Goal: Task Accomplishment & Management: Use online tool/utility

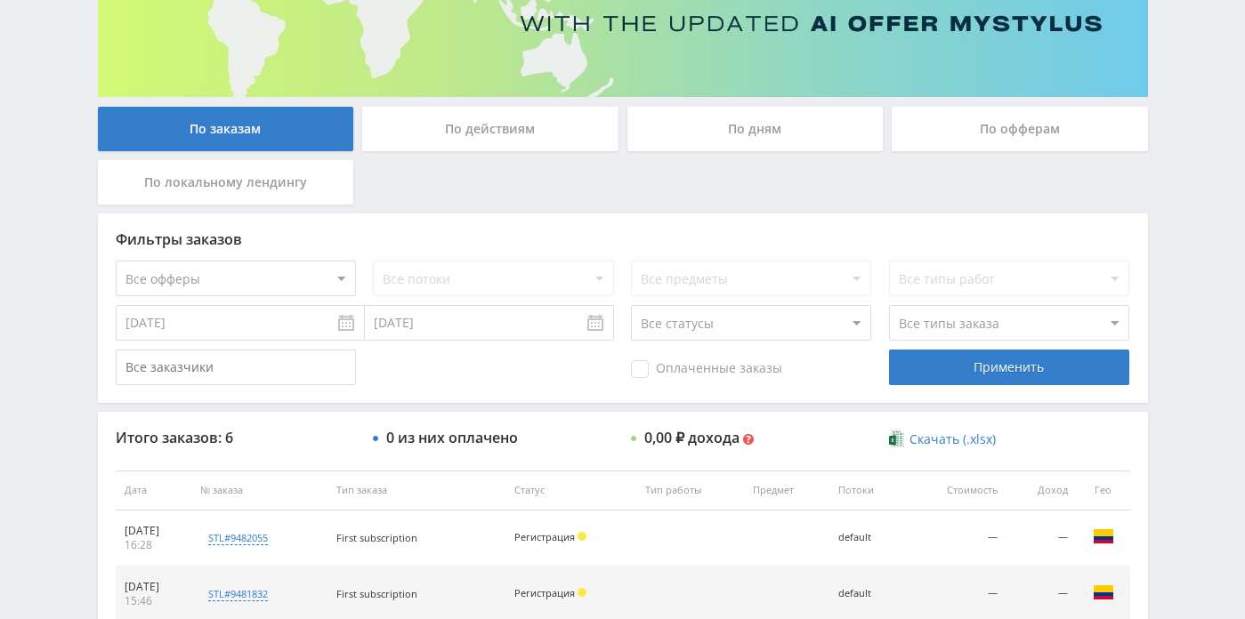
click at [570, 141] on div "По действиям" at bounding box center [490, 129] width 256 height 44
click at [0, 0] on input "По действиям" at bounding box center [0, 0] width 0 height 0
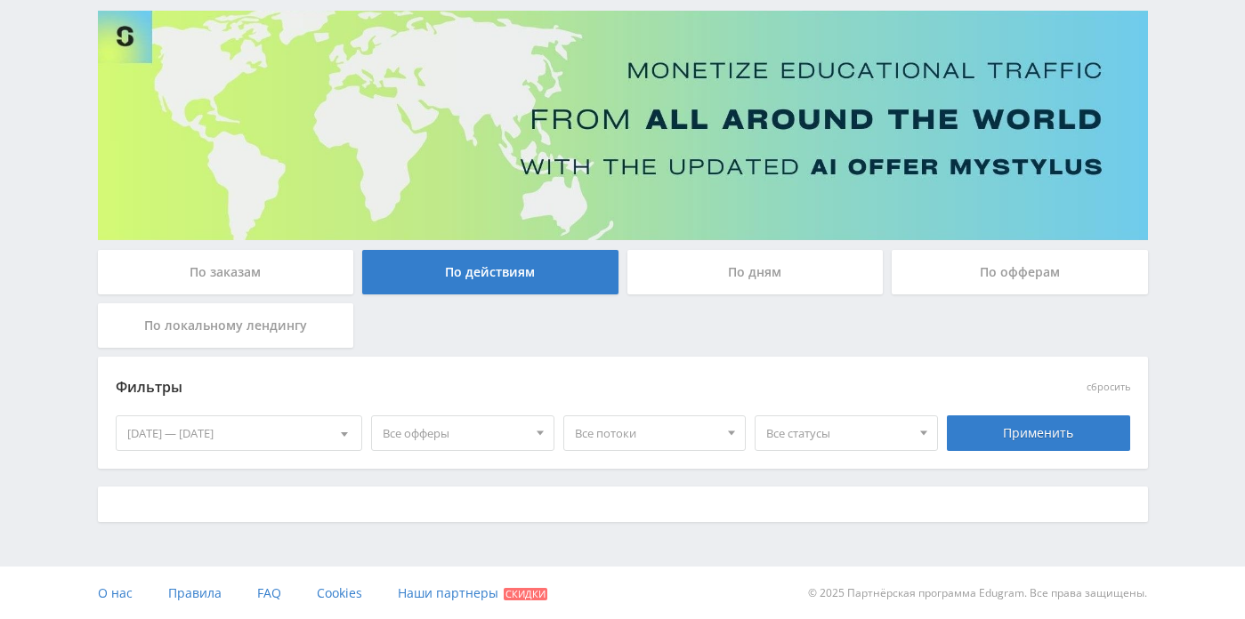
scroll to position [257, 0]
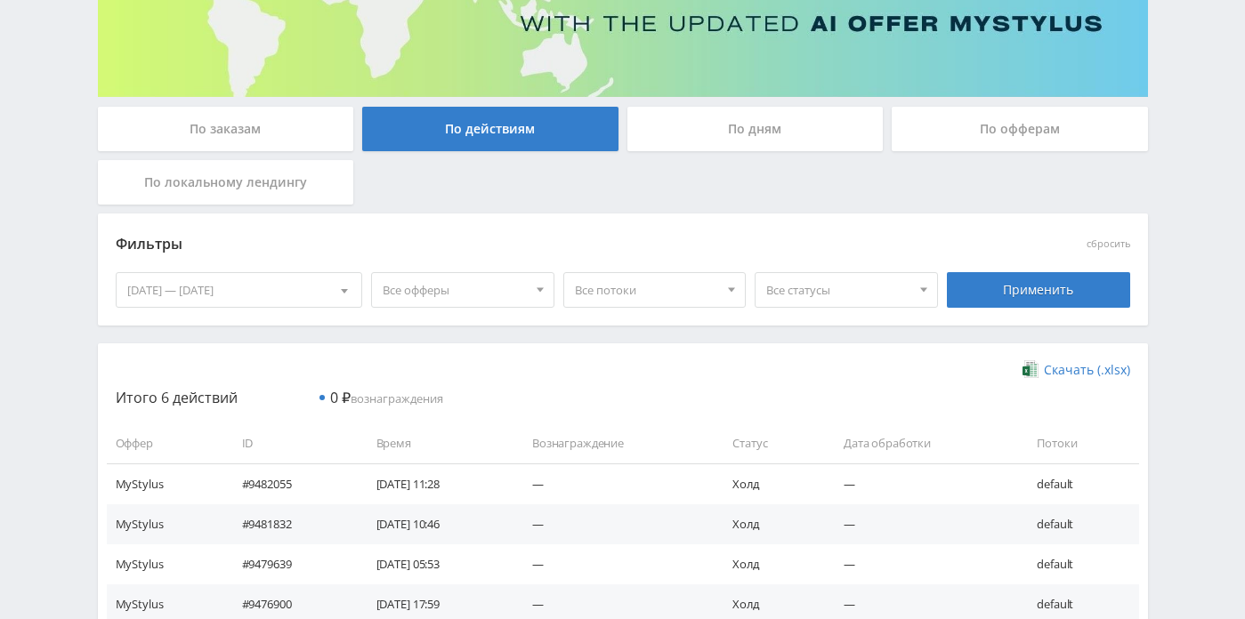
click at [791, 133] on div "По дням" at bounding box center [755, 129] width 256 height 44
click at [0, 0] on input "По дням" at bounding box center [0, 0] width 0 height 0
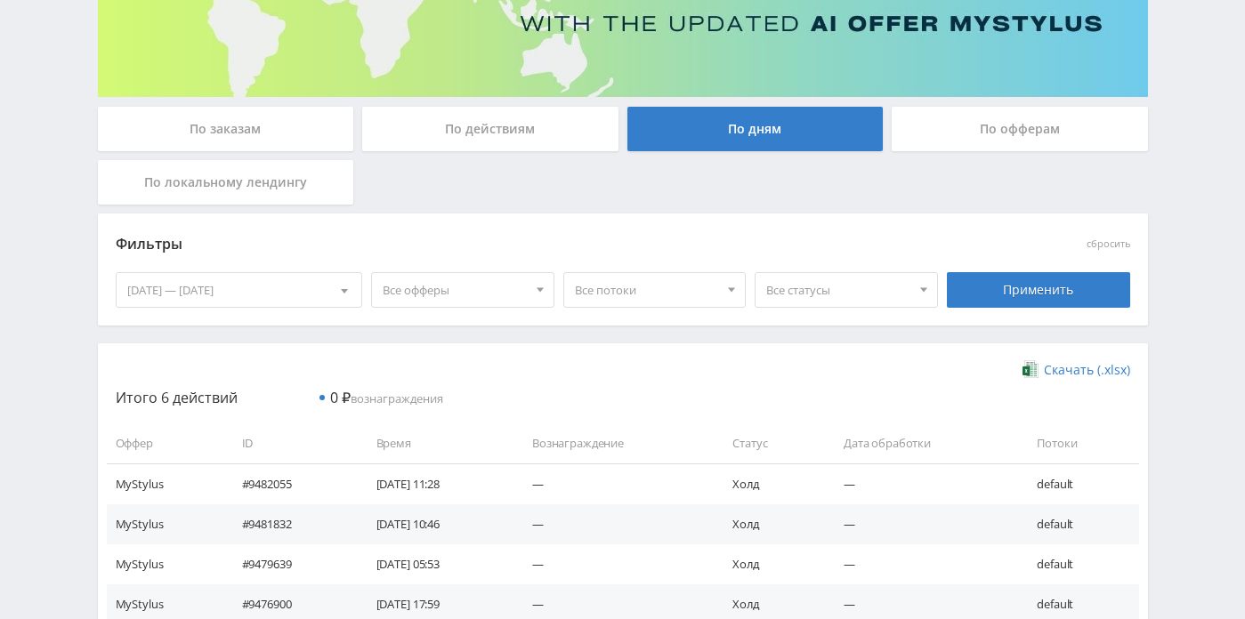
scroll to position [114, 0]
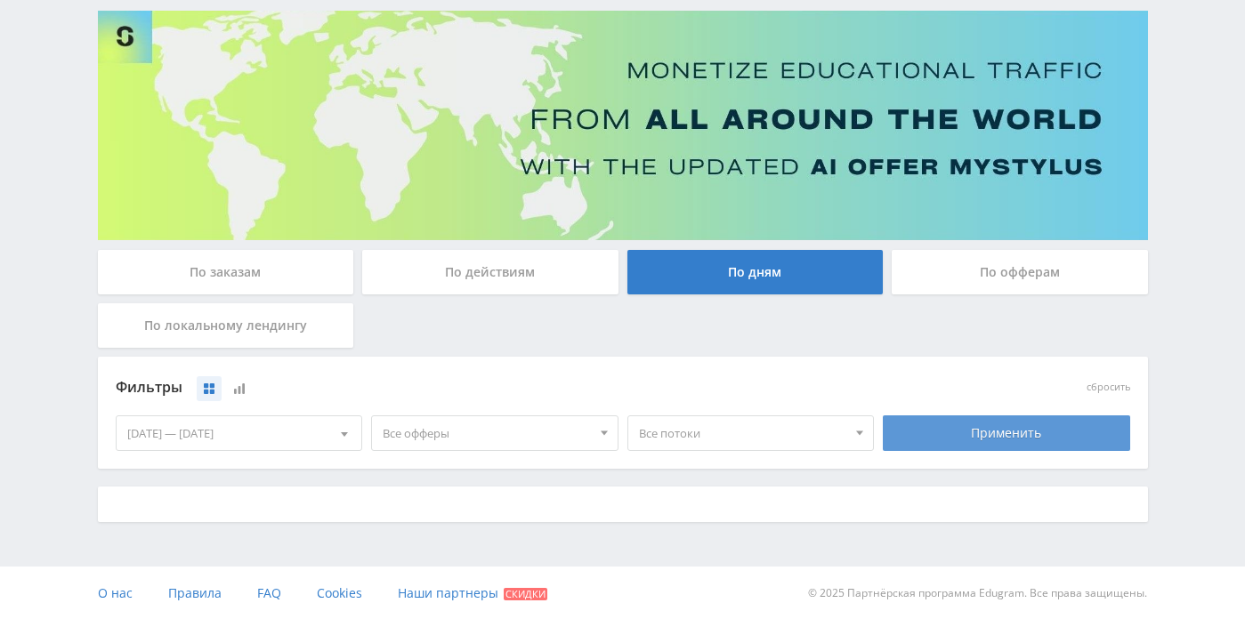
click at [940, 432] on div "Применить" at bounding box center [1006, 434] width 247 height 36
click at [301, 430] on div "[DATE] — [DATE]" at bounding box center [240, 433] width 246 height 34
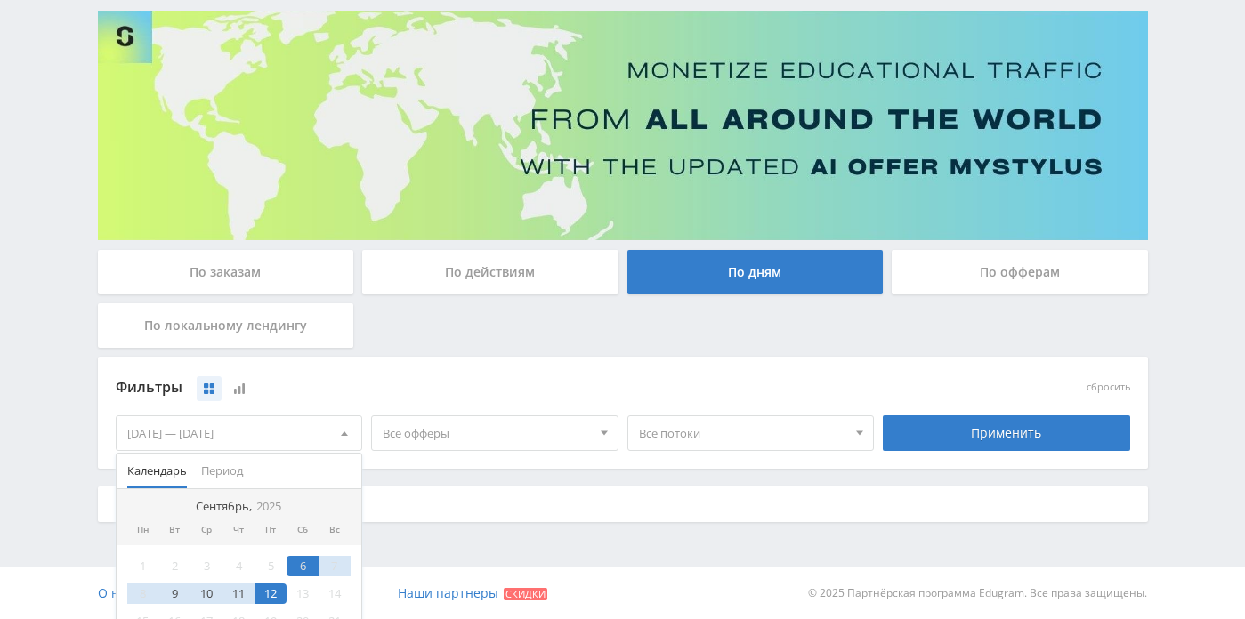
scroll to position [193, 0]
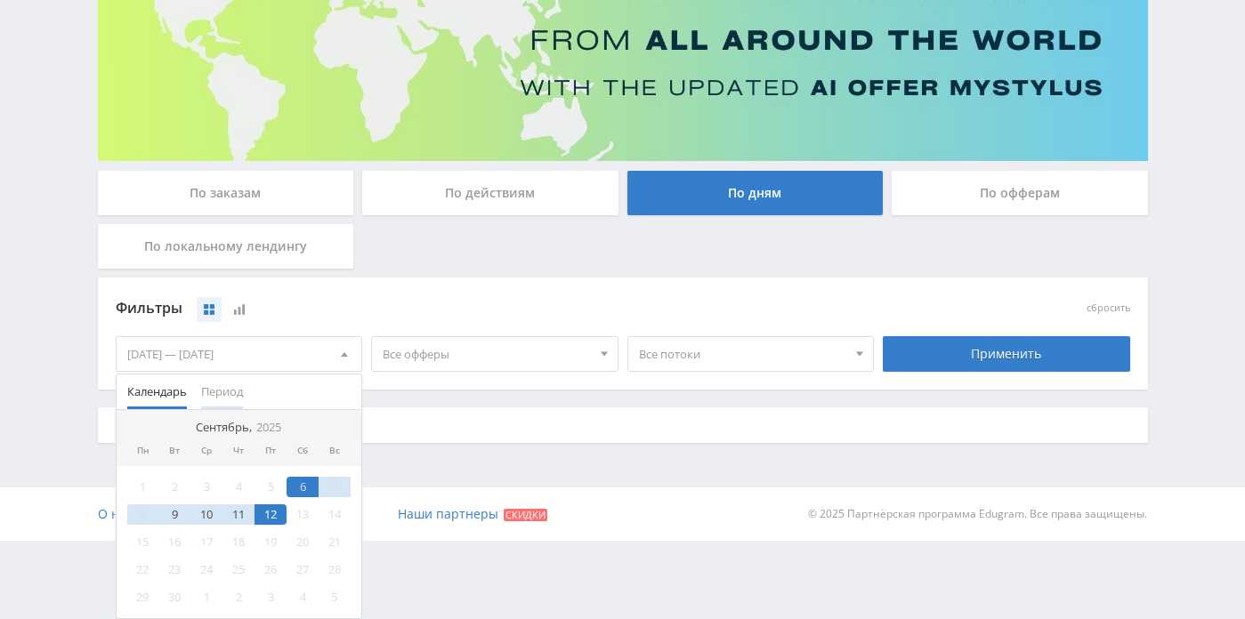
click at [233, 390] on span "Период" at bounding box center [222, 392] width 42 height 35
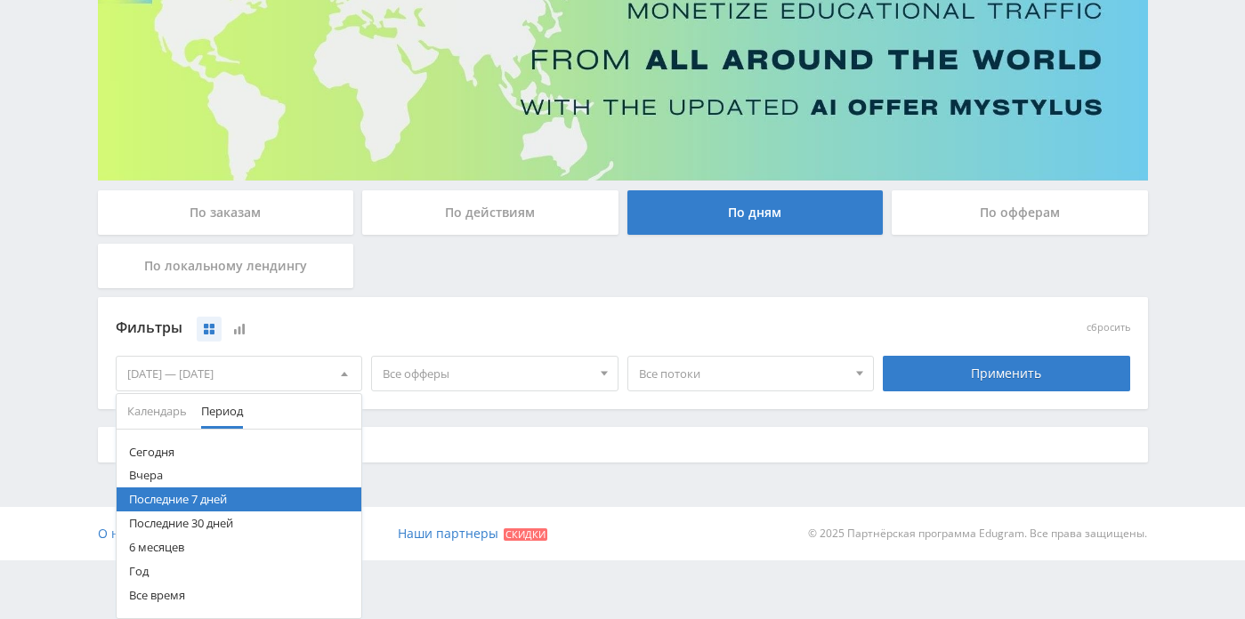
click at [224, 455] on button "Сегодня" at bounding box center [240, 452] width 246 height 24
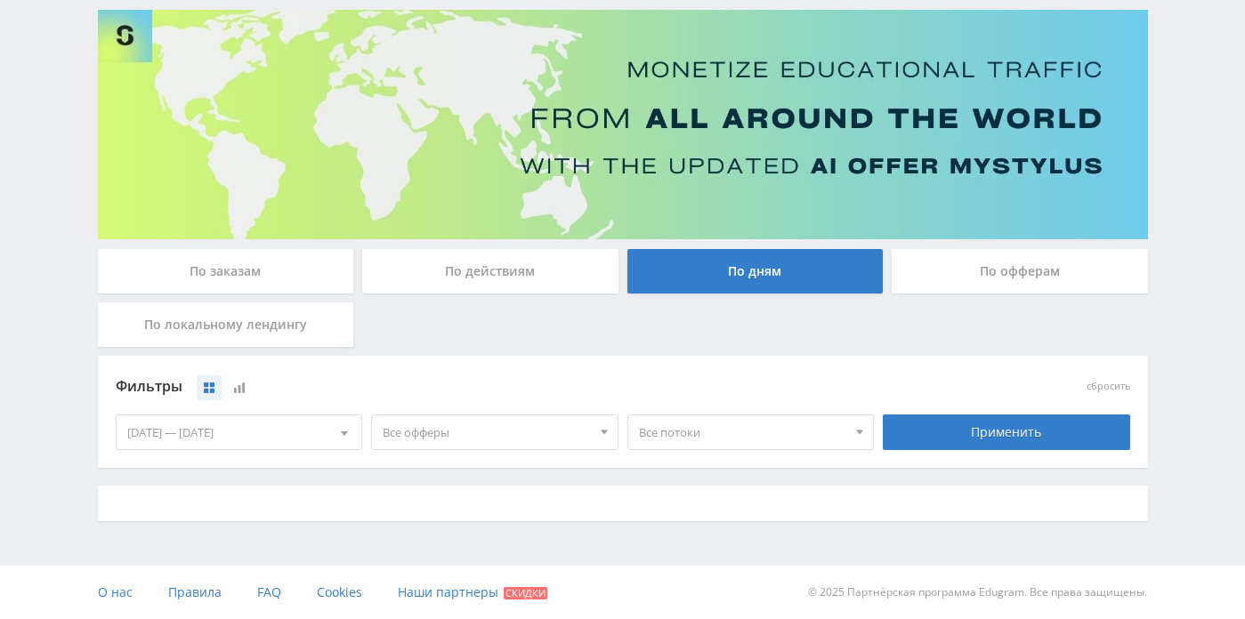
scroll to position [114, 0]
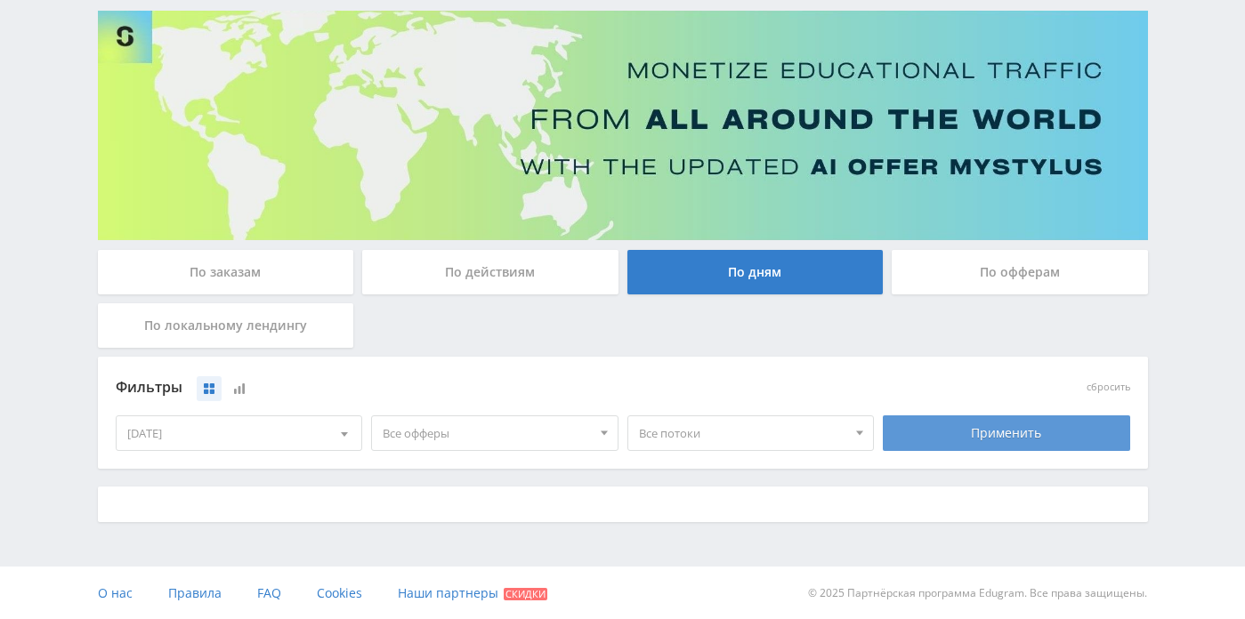
click at [1021, 430] on div "Применить" at bounding box center [1006, 434] width 247 height 36
click at [551, 275] on div "По действиям" at bounding box center [490, 272] width 256 height 44
click at [0, 0] on input "По действиям" at bounding box center [0, 0] width 0 height 0
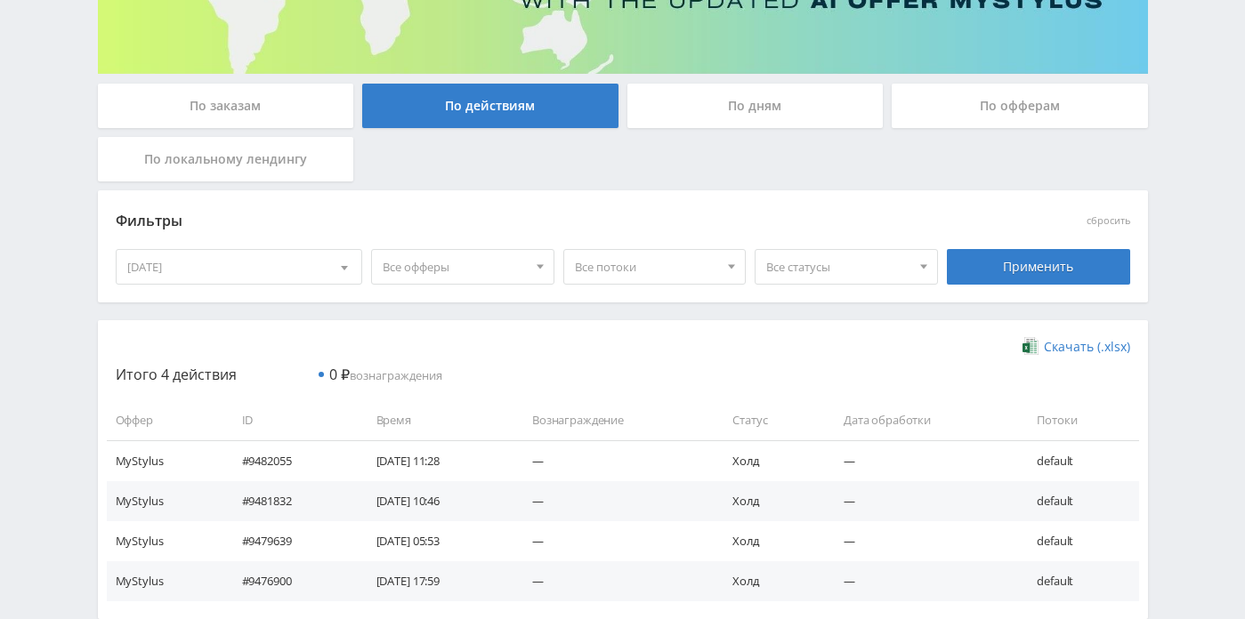
scroll to position [276, 0]
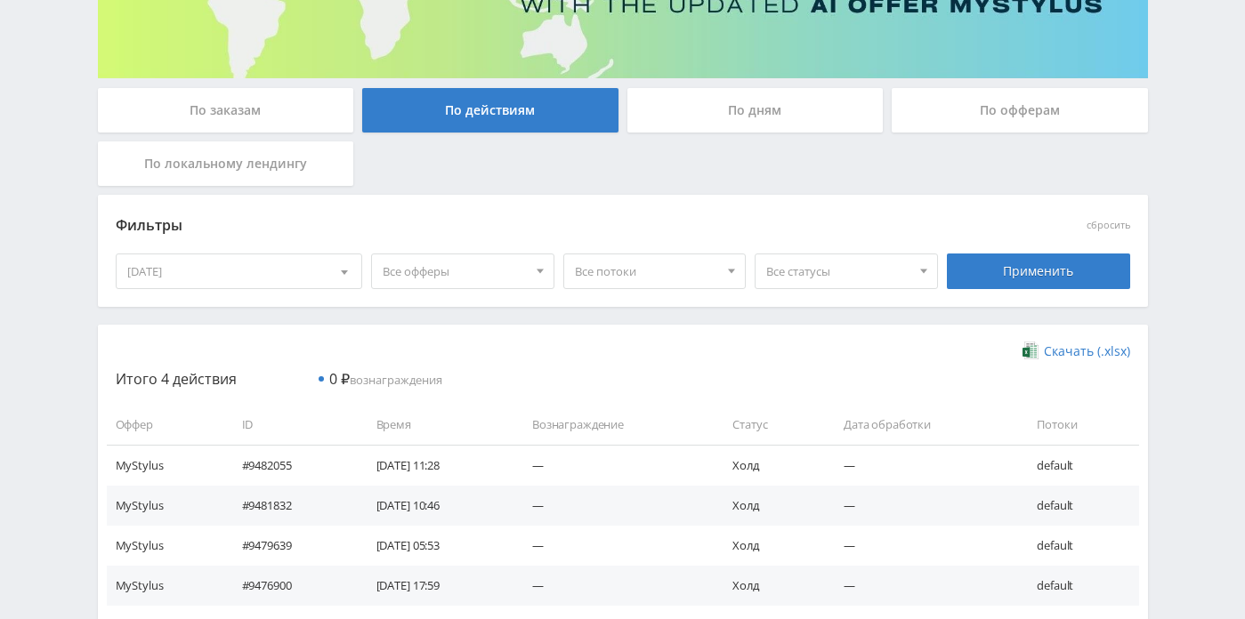
click at [279, 259] on div "[DATE]" at bounding box center [240, 271] width 246 height 34
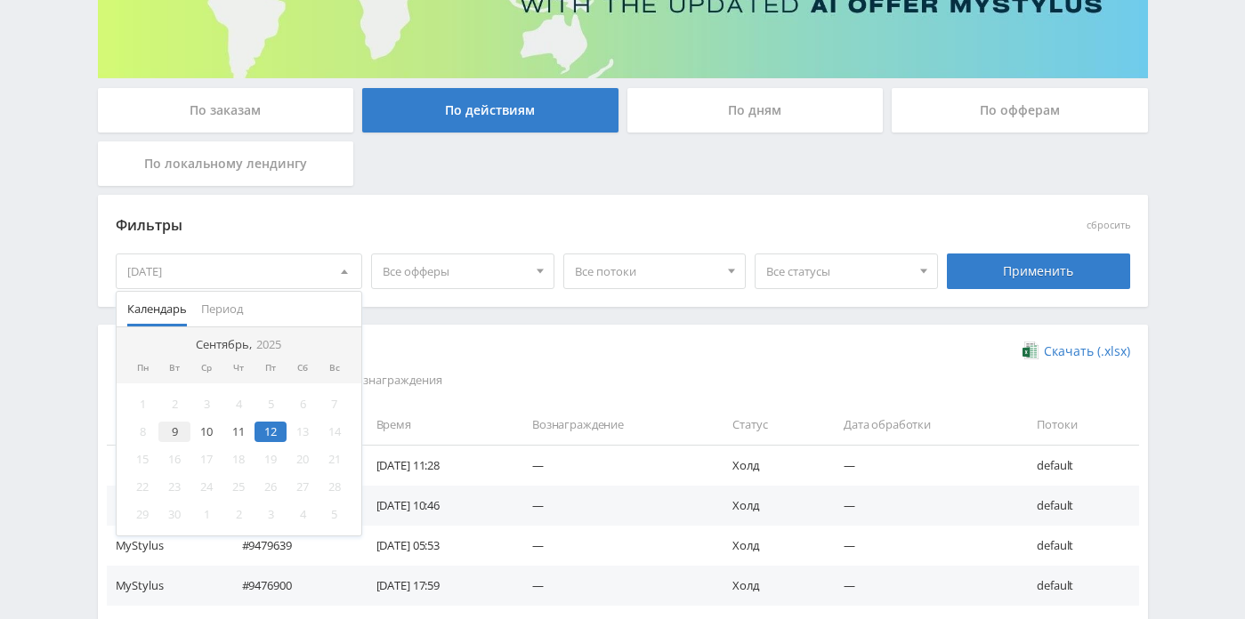
click at [176, 432] on div "9" at bounding box center [174, 432] width 32 height 20
click at [270, 431] on div "12" at bounding box center [270, 432] width 32 height 20
click at [569, 331] on div "Скачать (.xlsx) Итого 4 действия 0 ₽ вознаграждения Оффер ID Время Вознагражден…" at bounding box center [623, 474] width 1050 height 299
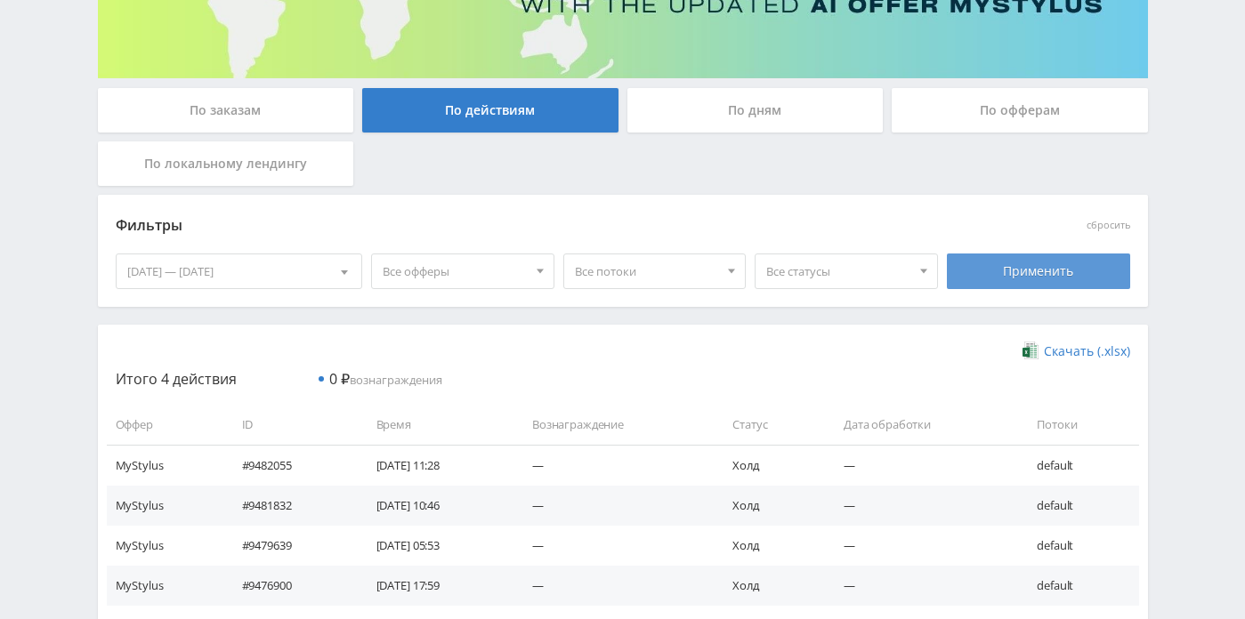
click at [1004, 264] on div "Применить" at bounding box center [1038, 272] width 183 height 36
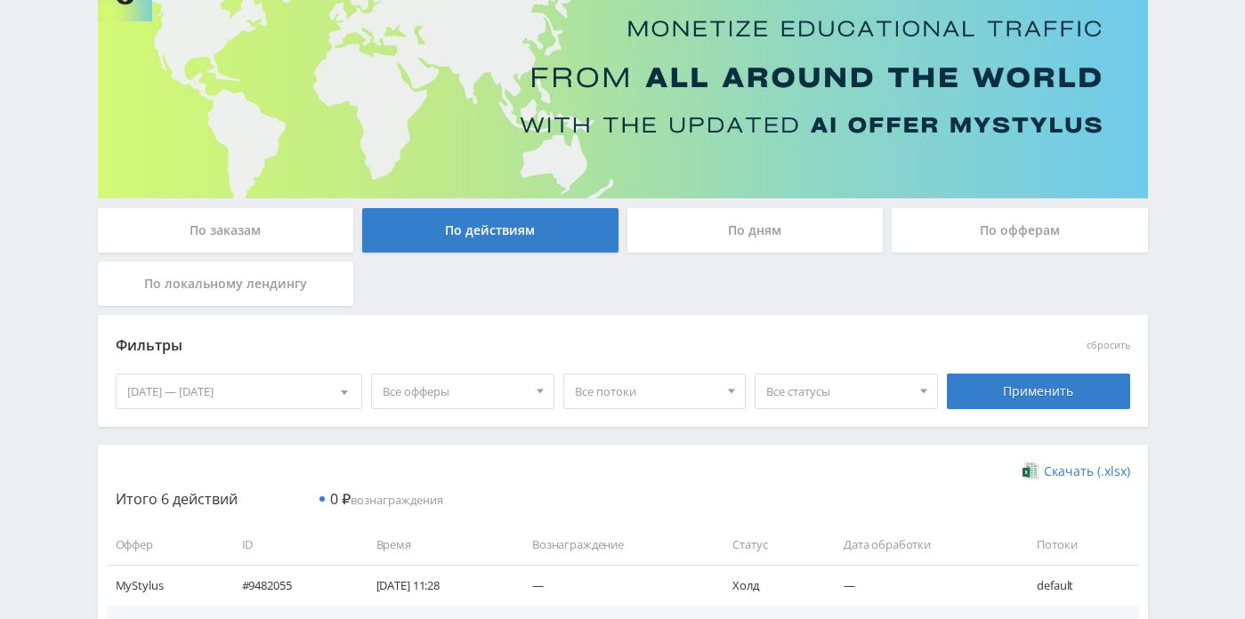
scroll to position [112, 0]
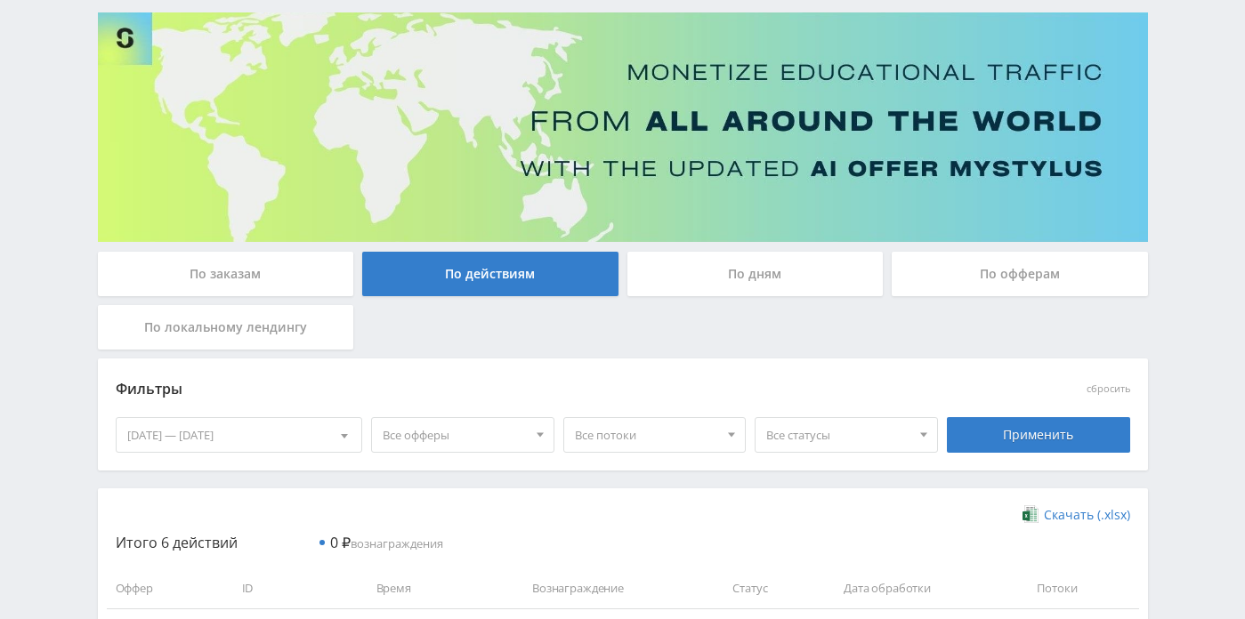
click at [728, 274] on div "По дням" at bounding box center [755, 274] width 256 height 44
click at [0, 0] on input "По дням" at bounding box center [0, 0] width 0 height 0
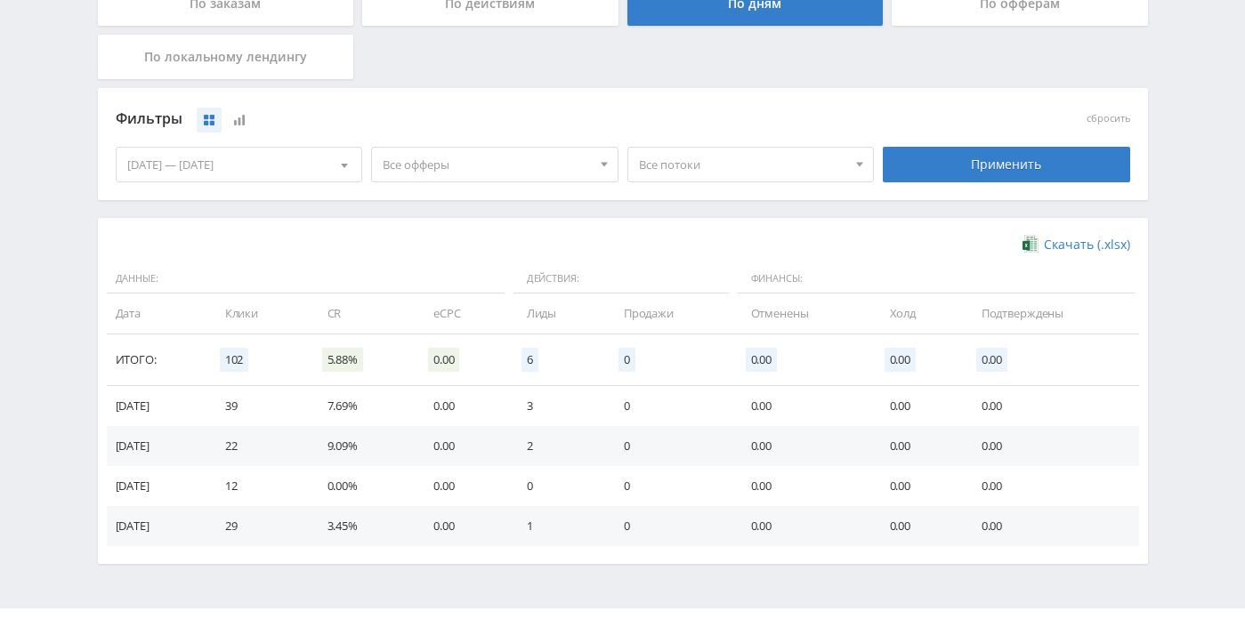
scroll to position [425, 0]
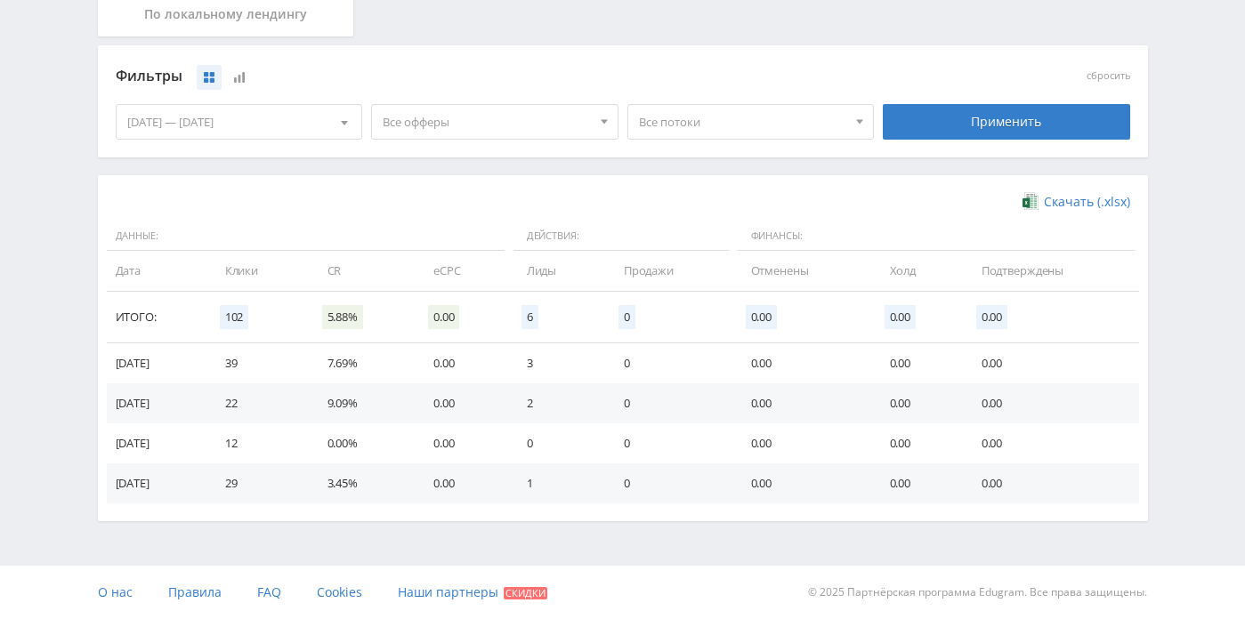
click at [560, 374] on td "3" at bounding box center [557, 363] width 97 height 40
click at [232, 117] on div "[DATE] — [DATE]" at bounding box center [240, 122] width 246 height 34
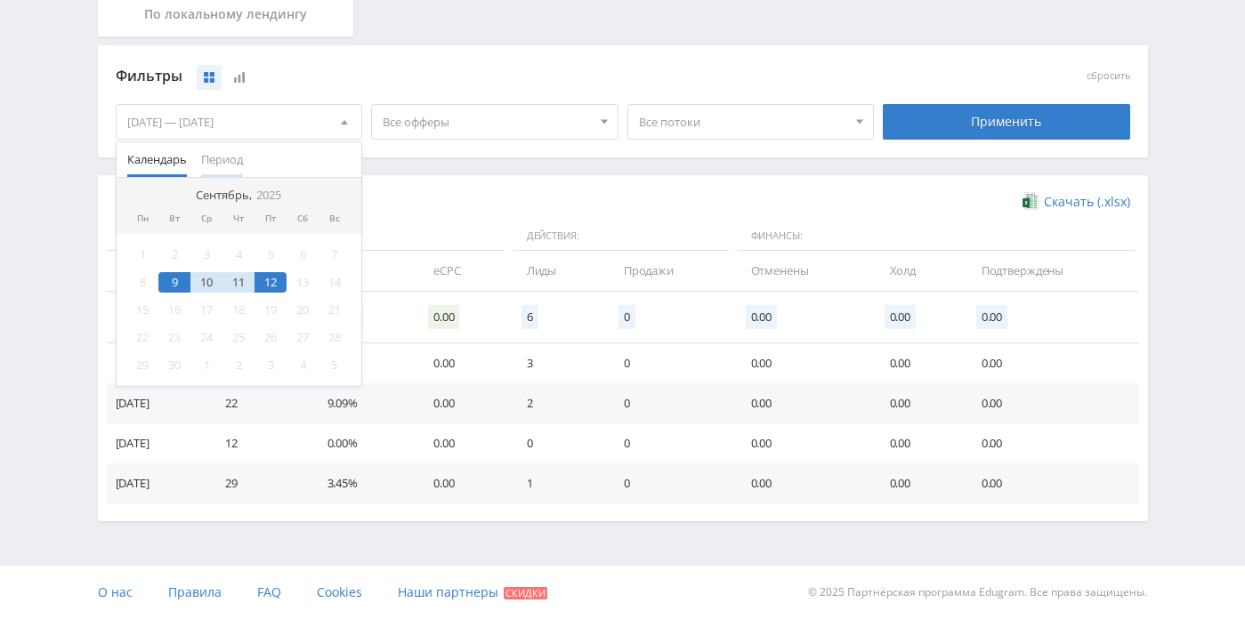
click at [232, 163] on span "Период" at bounding box center [222, 159] width 42 height 35
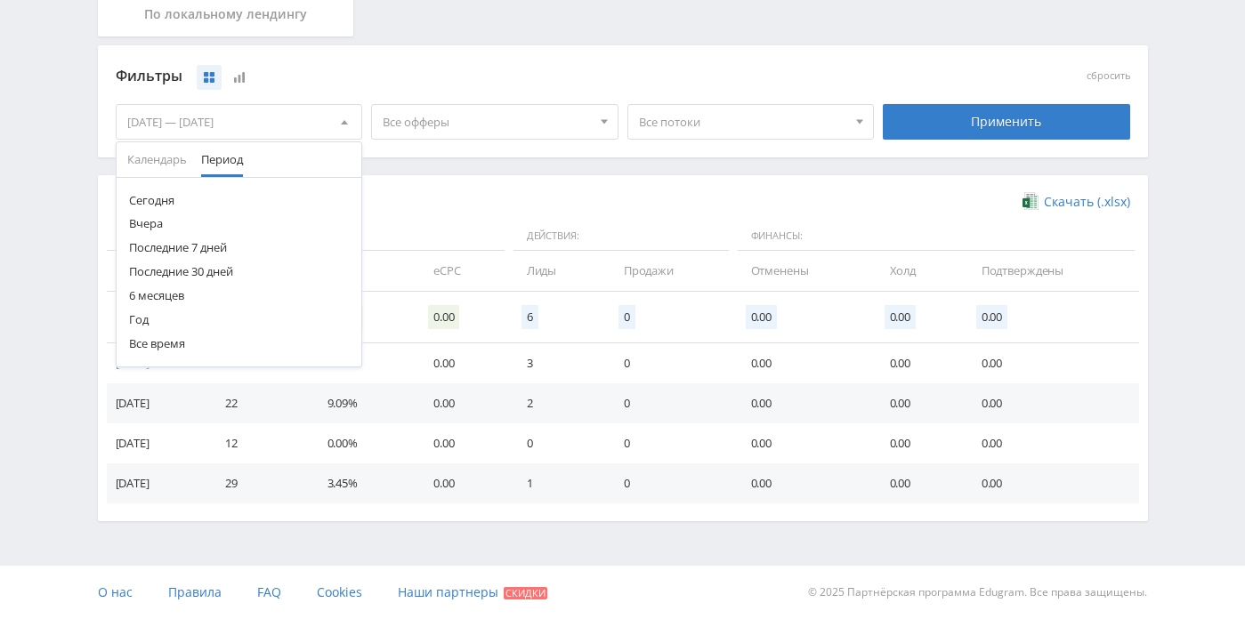
click at [190, 198] on button "Сегодня" at bounding box center [240, 201] width 246 height 24
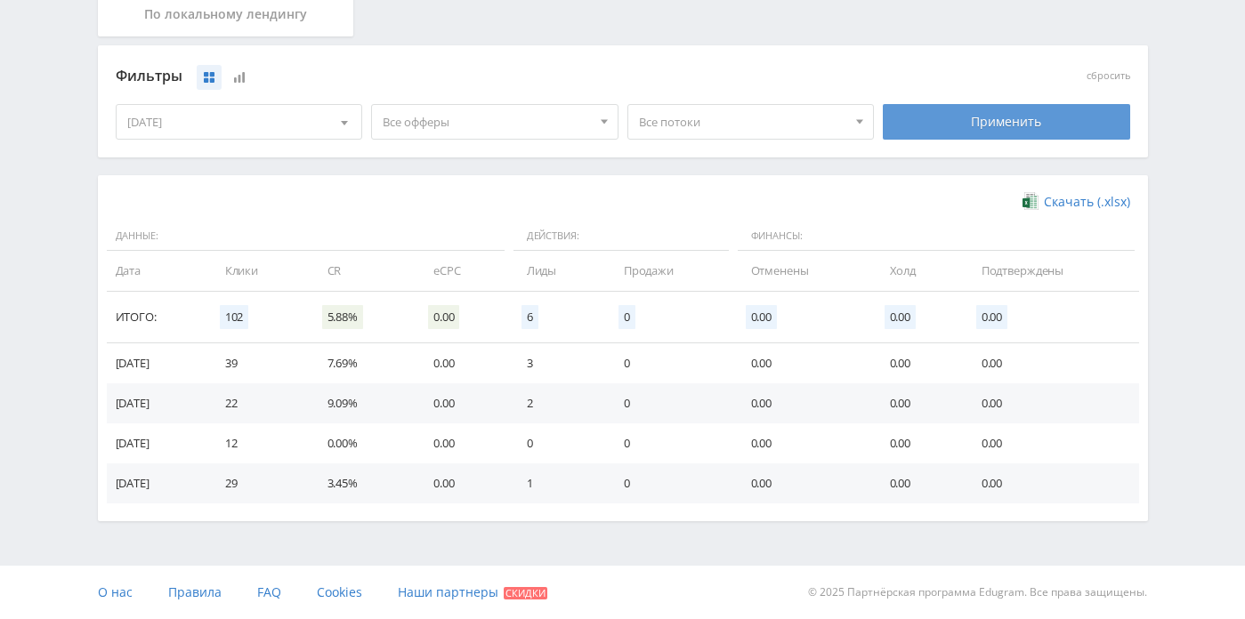
click at [915, 120] on div "Применить" at bounding box center [1006, 122] width 247 height 36
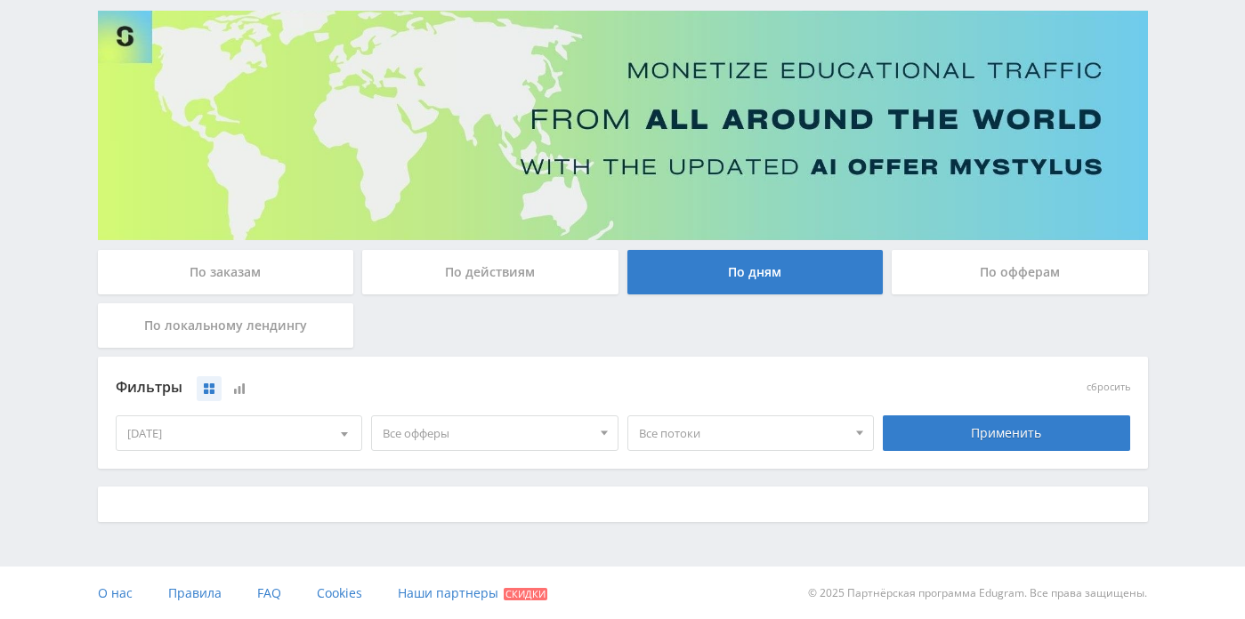
scroll to position [305, 0]
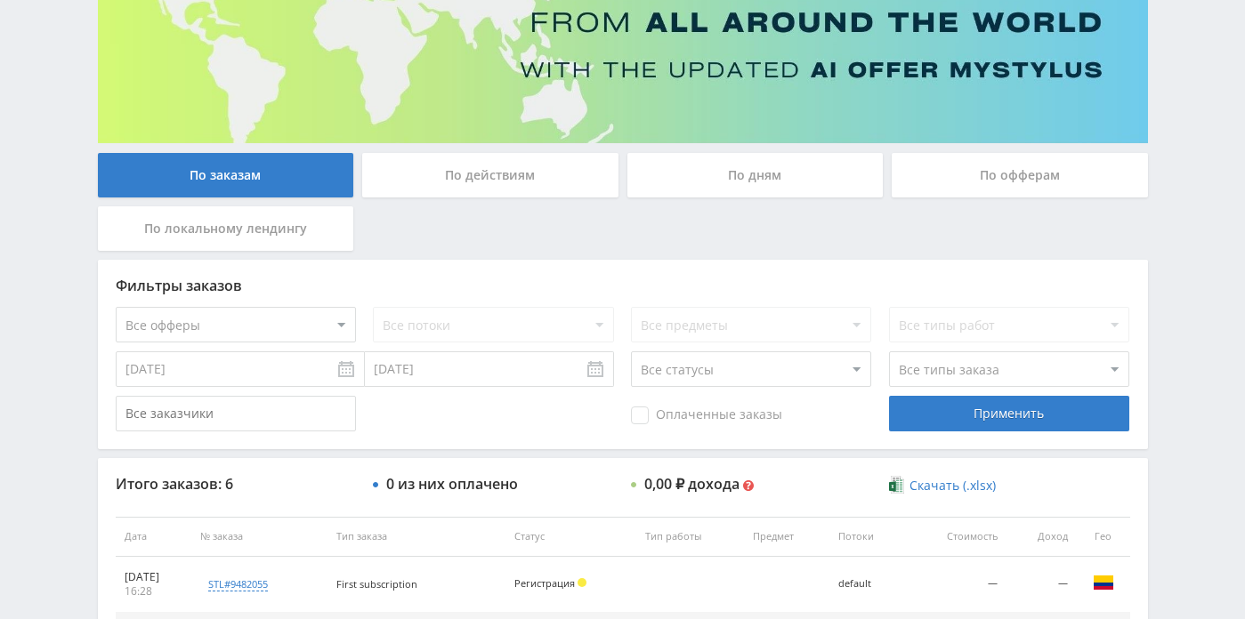
scroll to position [209, 0]
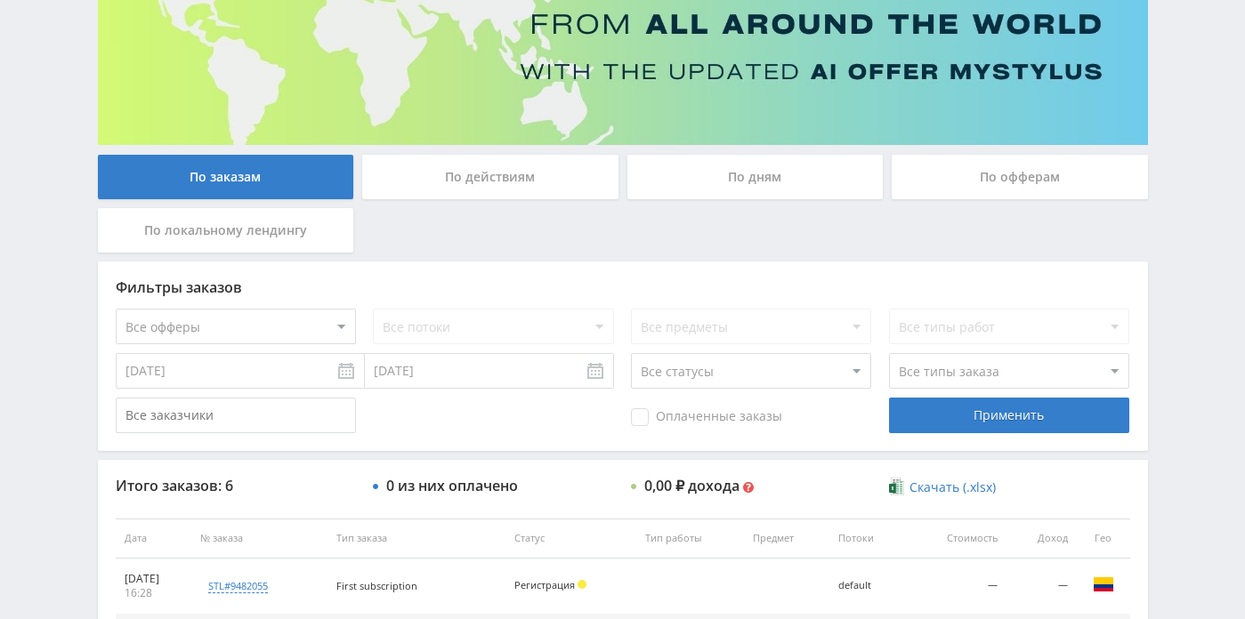
click at [769, 193] on div "По дням" at bounding box center [755, 177] width 256 height 44
click at [0, 0] on input "По дням" at bounding box center [0, 0] width 0 height 0
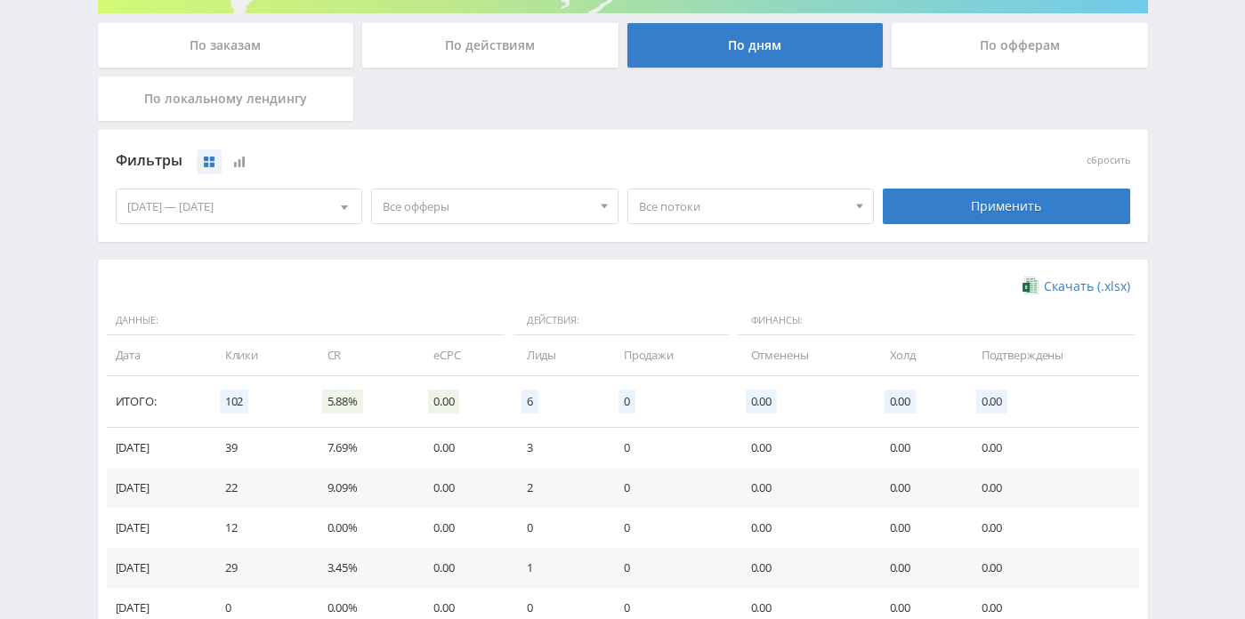
scroll to position [344, 0]
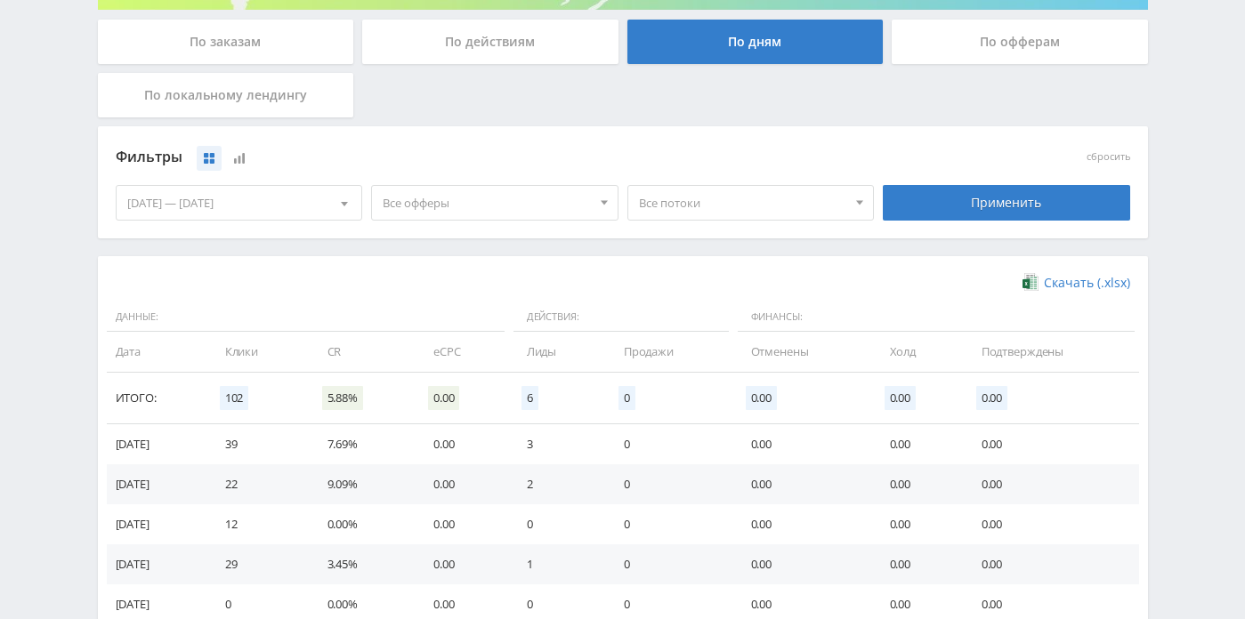
click at [267, 187] on div "[DATE] — [DATE]" at bounding box center [240, 203] width 246 height 34
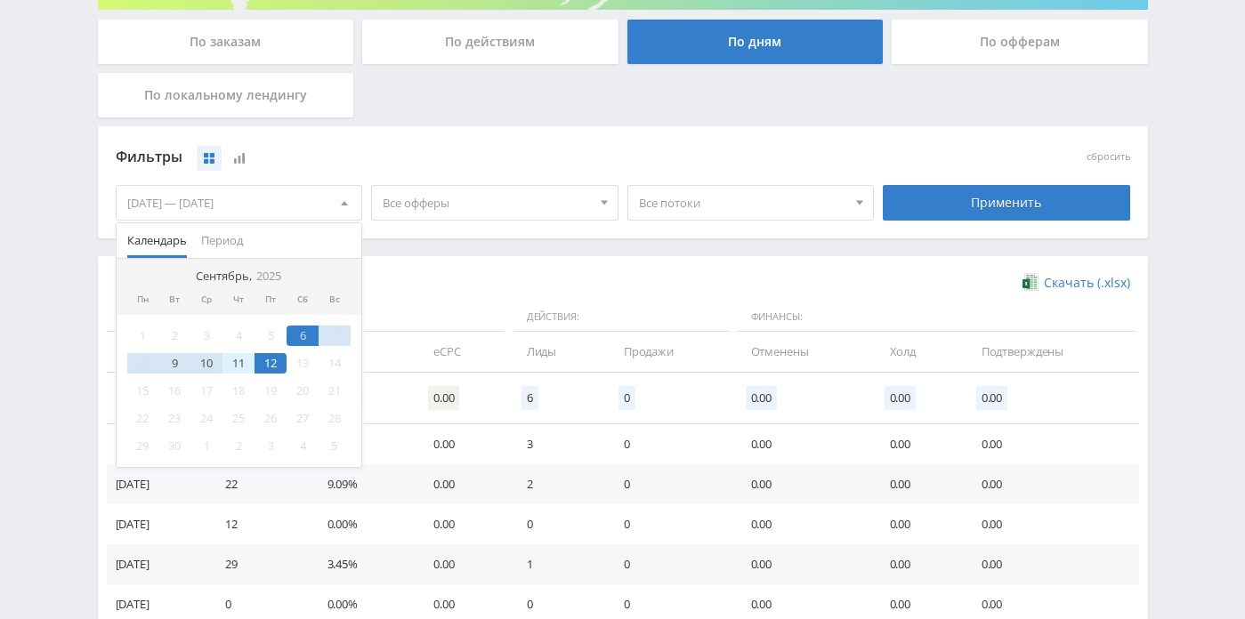
click at [225, 362] on div "11" at bounding box center [238, 363] width 32 height 20
click at [276, 359] on div "12" at bounding box center [270, 363] width 32 height 20
click at [236, 357] on div "11" at bounding box center [238, 363] width 32 height 20
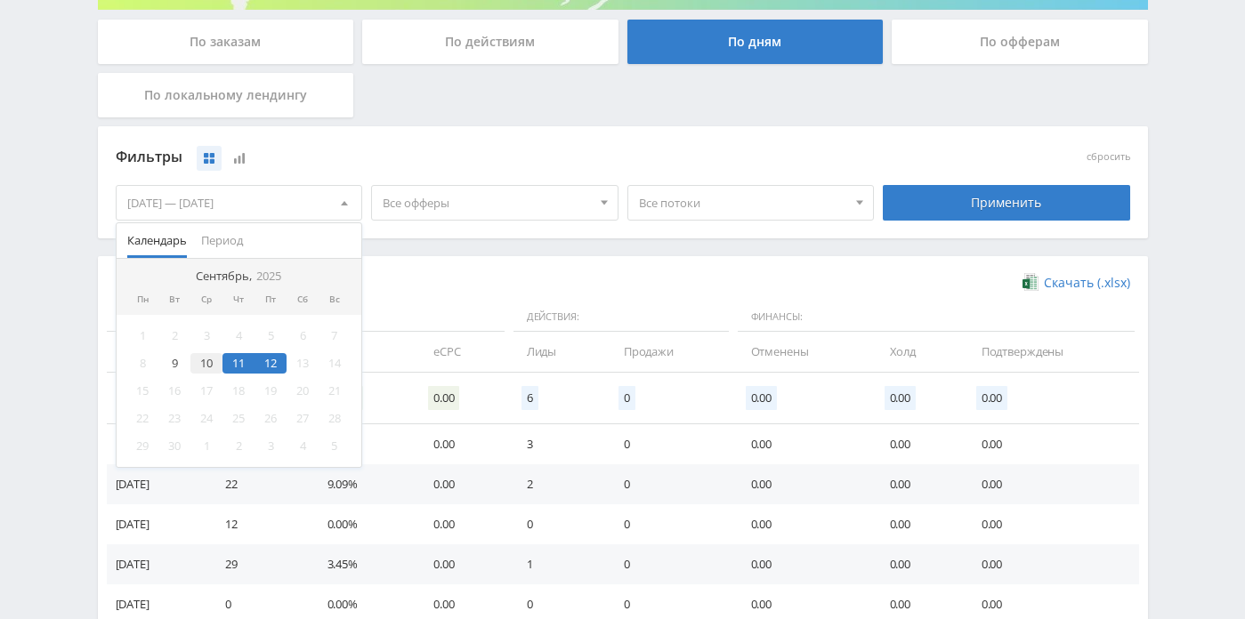
click at [195, 363] on div "10" at bounding box center [206, 363] width 32 height 20
click at [268, 365] on div "12" at bounding box center [270, 363] width 32 height 20
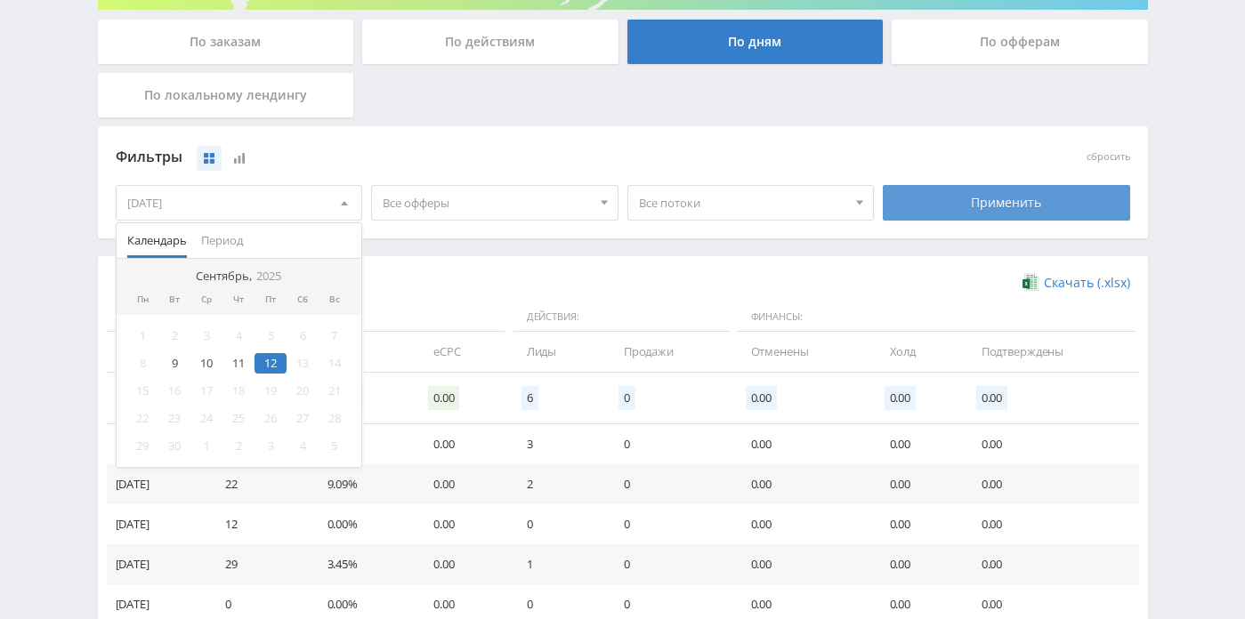
click at [927, 204] on div "Применить" at bounding box center [1006, 203] width 247 height 36
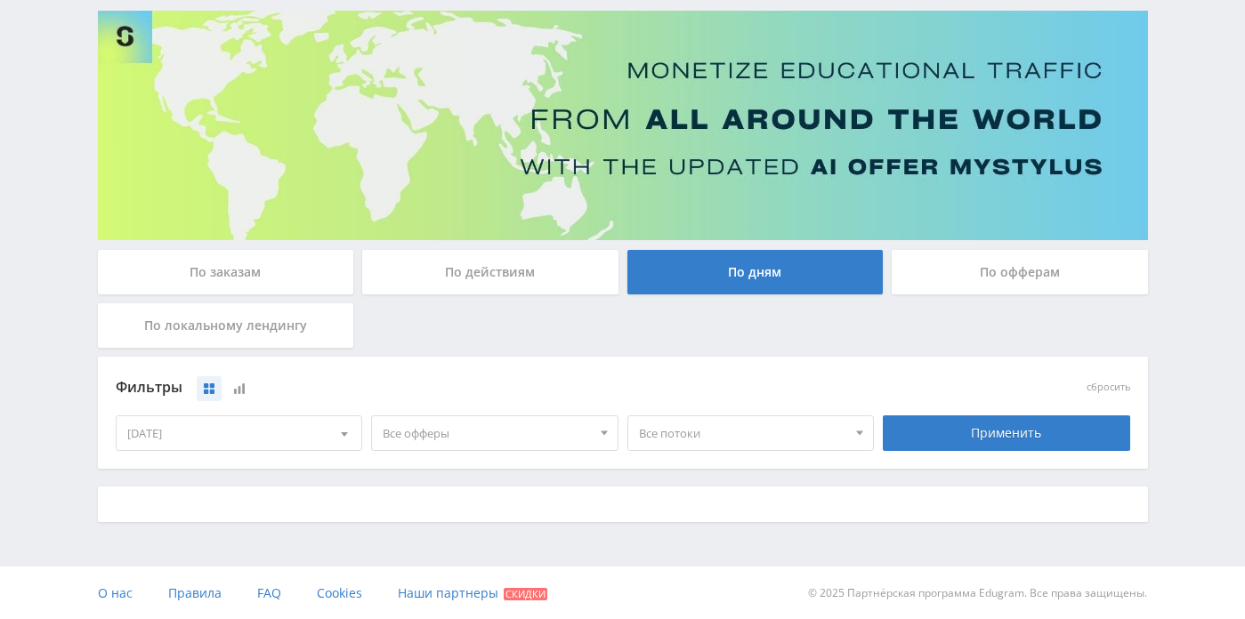
scroll to position [305, 0]
